Goal: Task Accomplishment & Management: Use online tool/utility

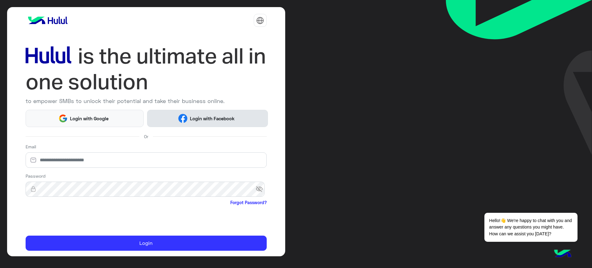
click at [200, 123] on button "Login with Facebook" at bounding box center [207, 118] width 121 height 17
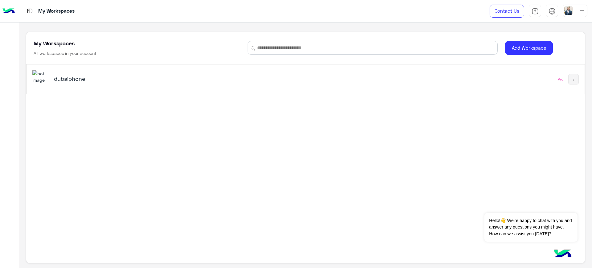
click at [62, 78] on h5 "dubaiphone" at bounding box center [152, 78] width 197 height 7
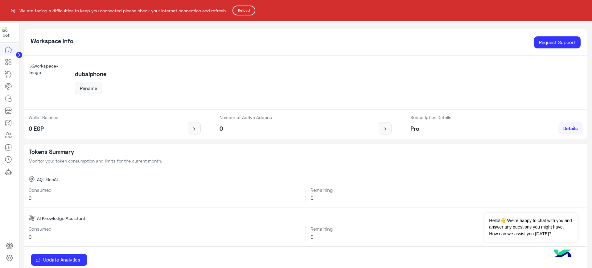
click at [249, 14] on button "Reload" at bounding box center [244, 11] width 23 height 10
